Goal: Information Seeking & Learning: Learn about a topic

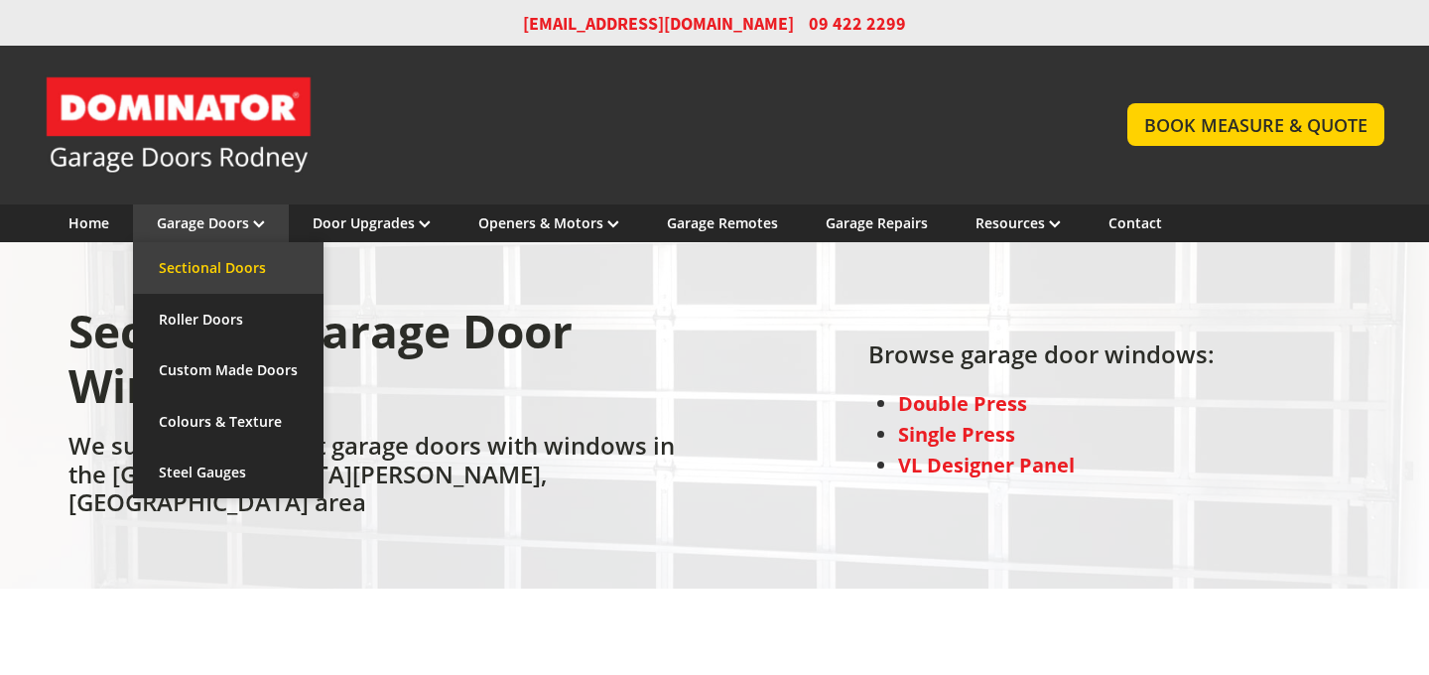
click at [239, 258] on link "Sectional Doors" at bounding box center [228, 268] width 190 height 52
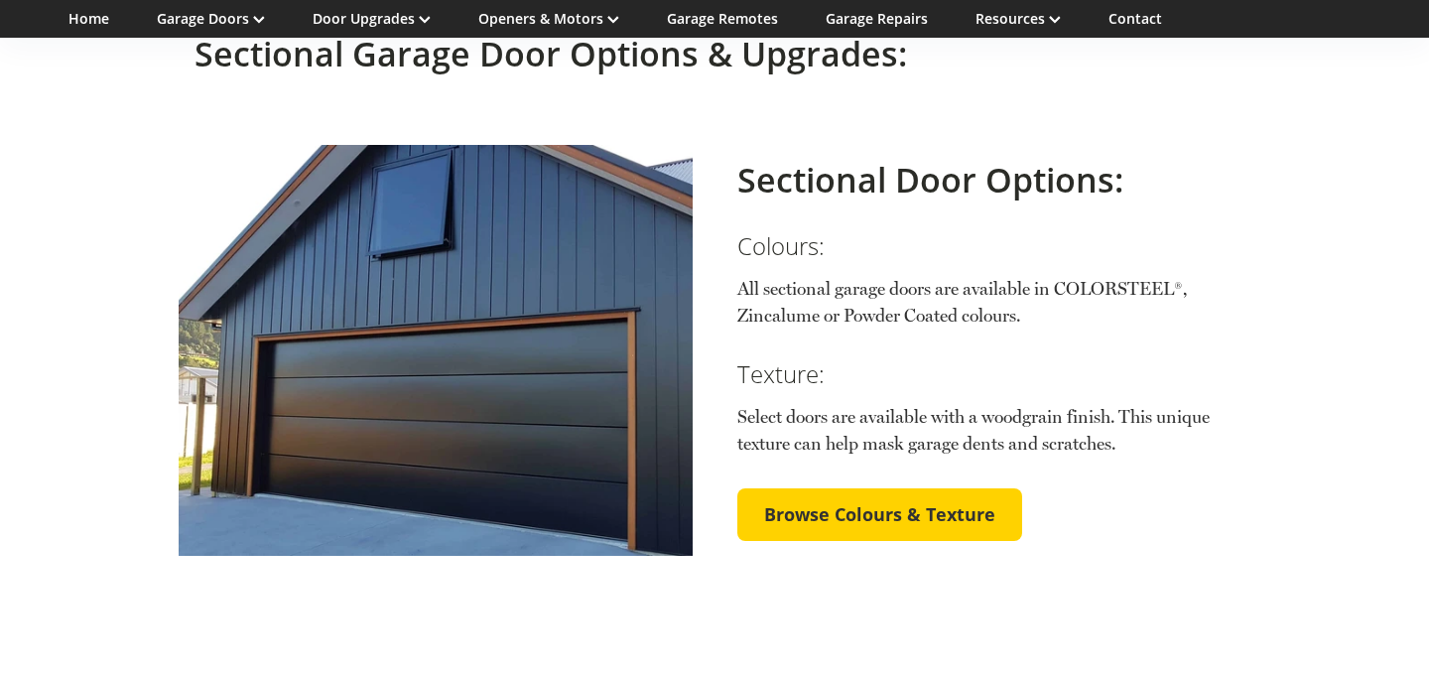
scroll to position [3142, 0]
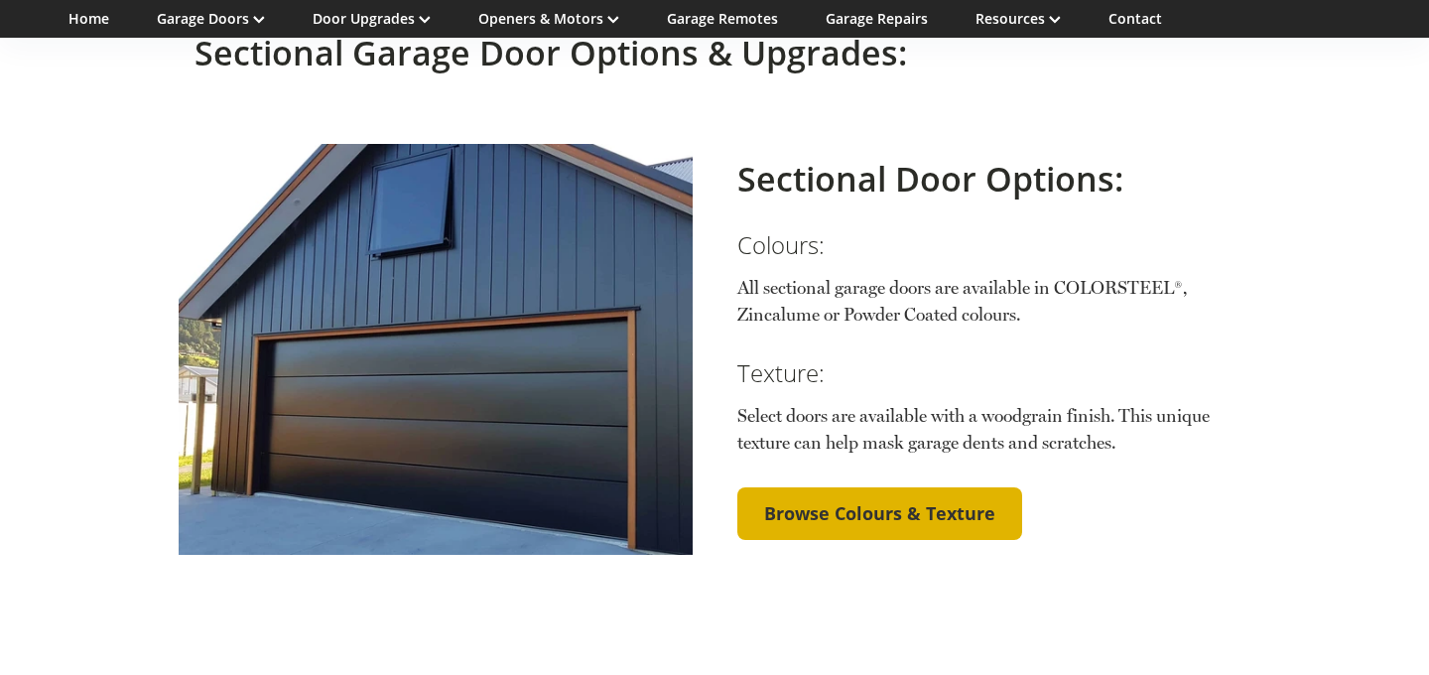
click at [835, 503] on span "Browse Colours & Texture" at bounding box center [879, 514] width 231 height 22
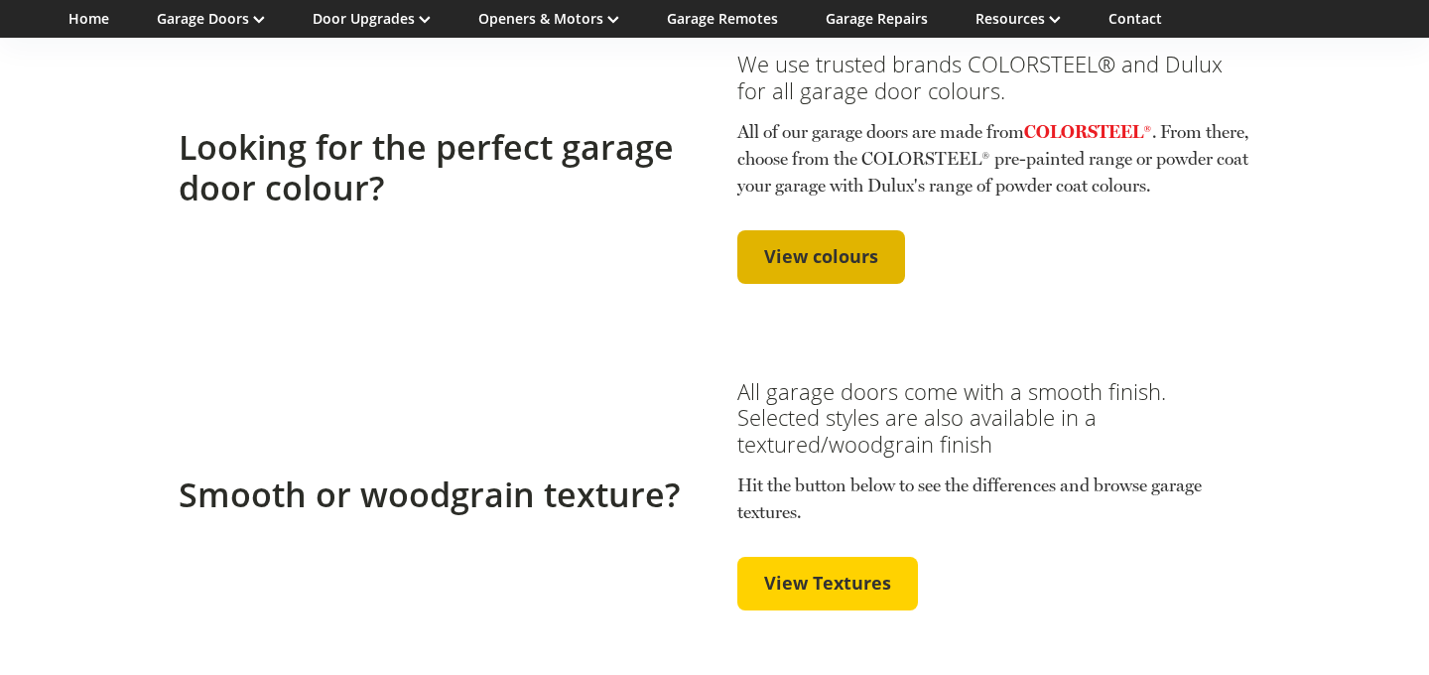
click at [827, 268] on span "View colours" at bounding box center [821, 257] width 114 height 22
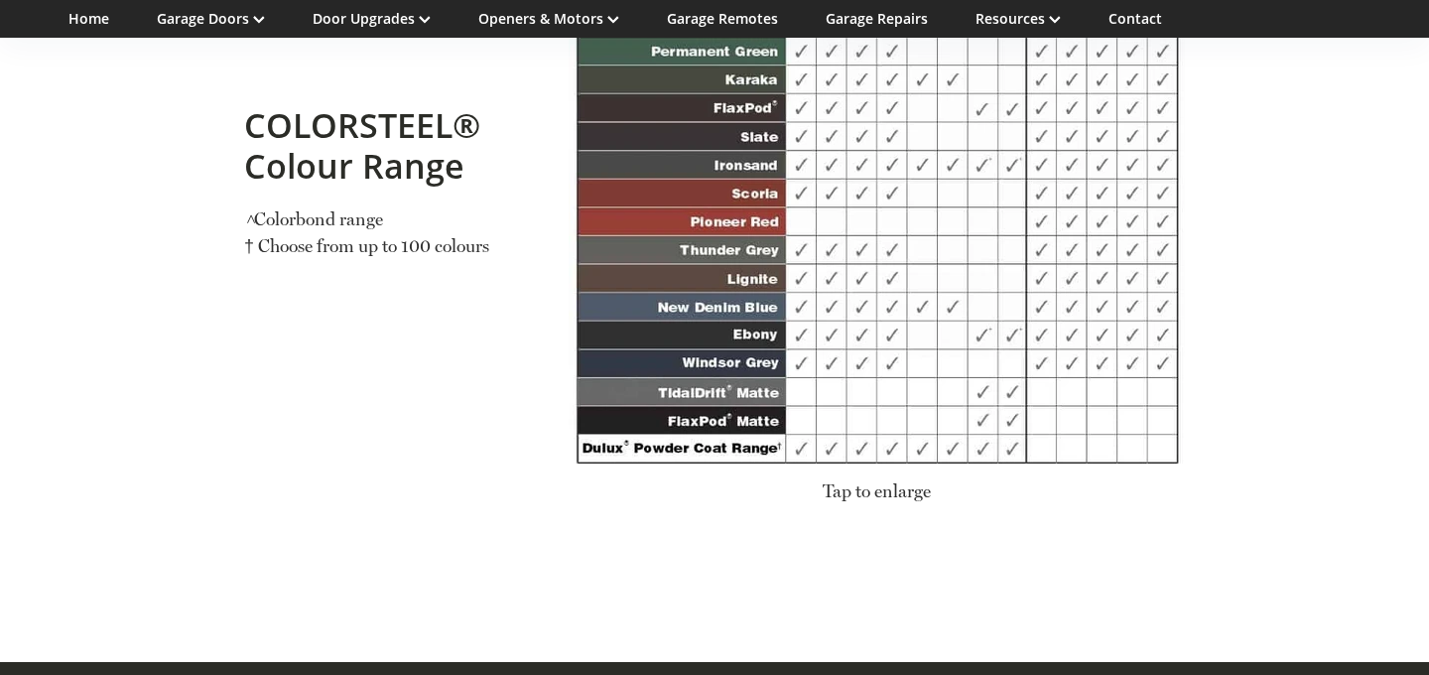
scroll to position [2521, 0]
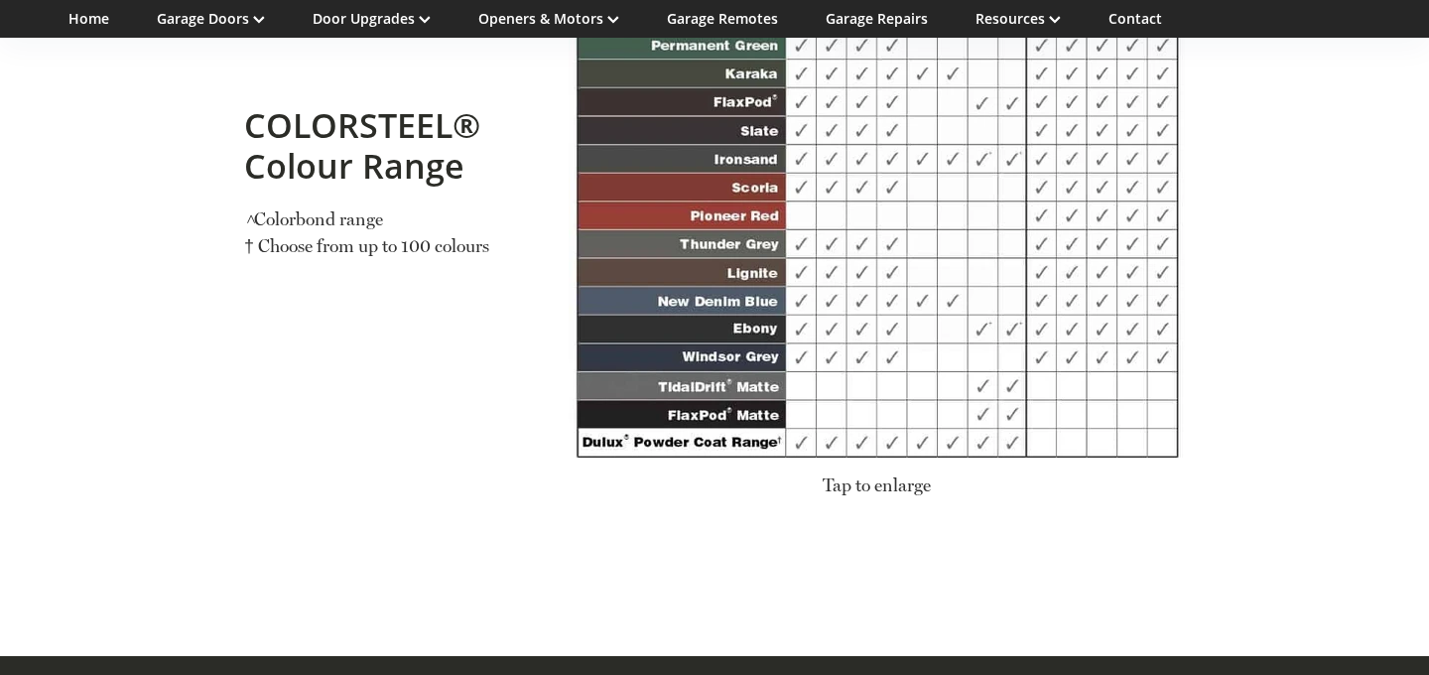
click at [877, 495] on span "Tap to enlarge" at bounding box center [876, 484] width 108 height 21
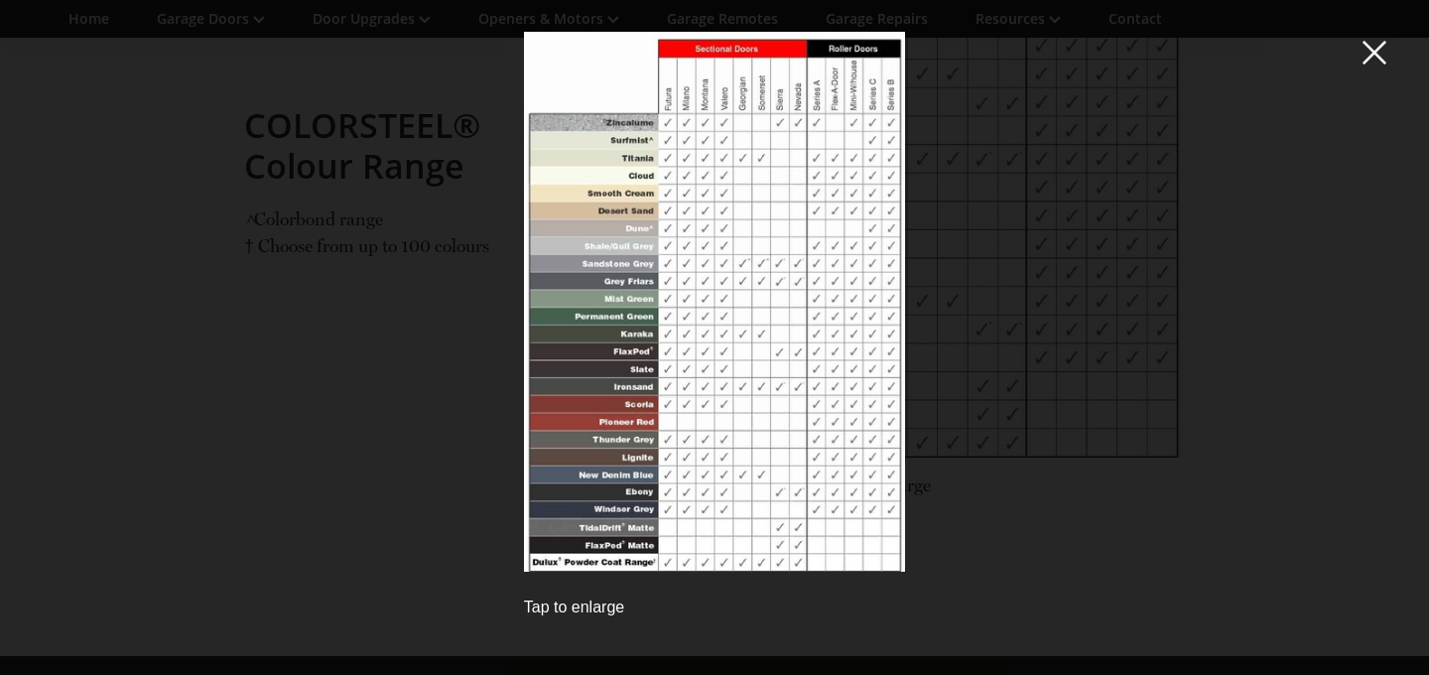
click at [592, 610] on div "Tap to enlarge" at bounding box center [714, 607] width 381 height 22
click at [1376, 44] on span at bounding box center [1374, 52] width 24 height 25
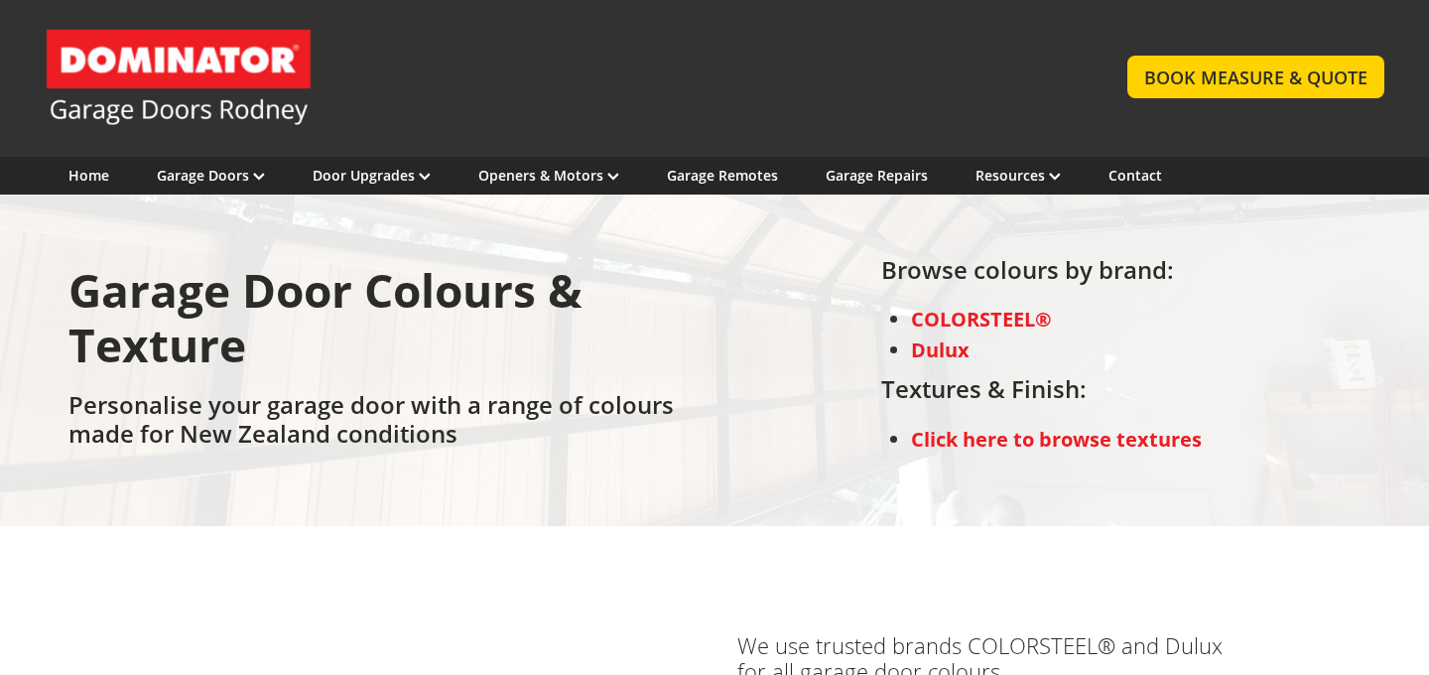
scroll to position [0, 0]
